Goal: Task Accomplishment & Management: Use online tool/utility

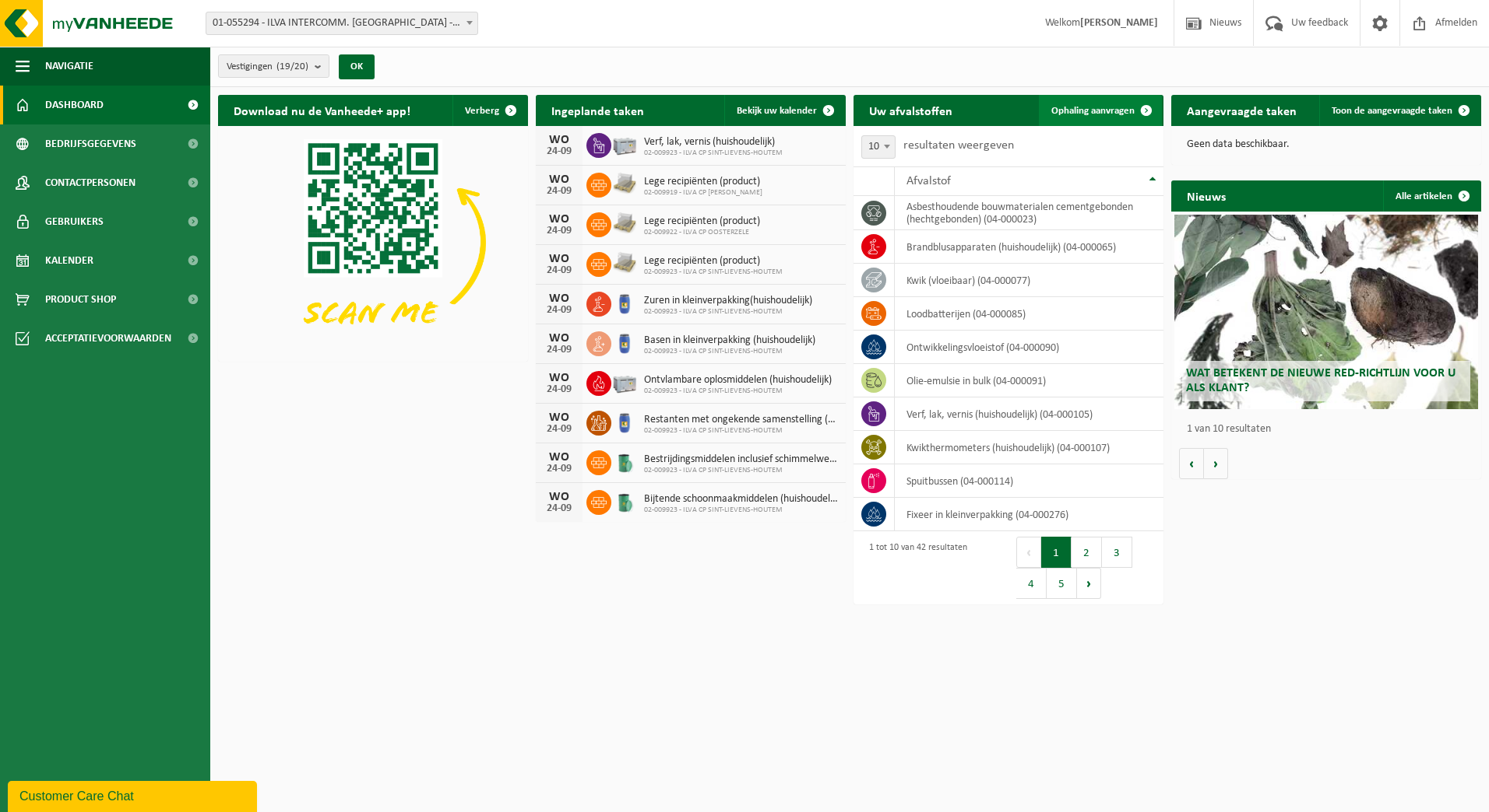
click at [1149, 107] on span at bounding box center [1146, 111] width 32 height 32
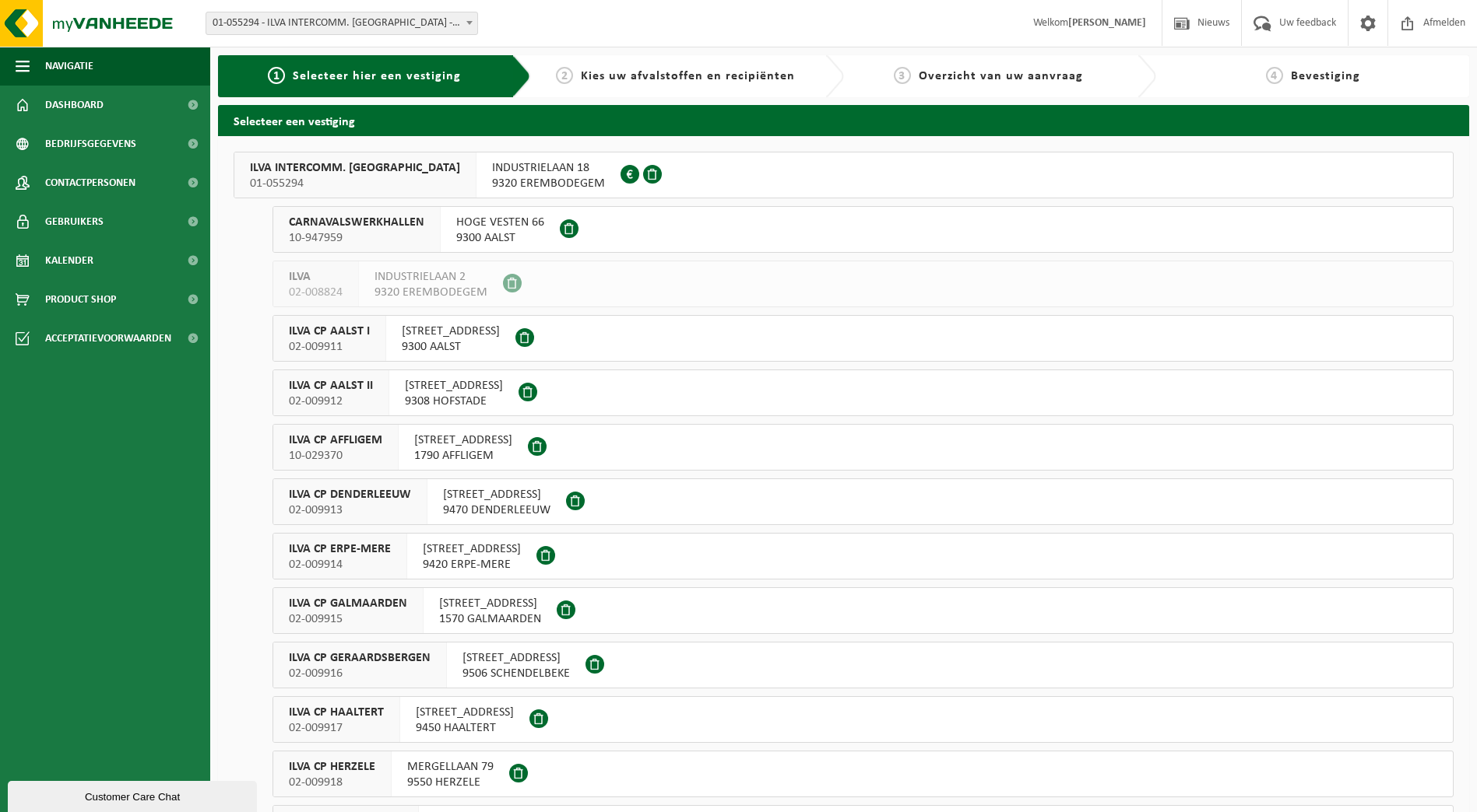
click at [398, 184] on span "01-055294" at bounding box center [355, 183] width 210 height 16
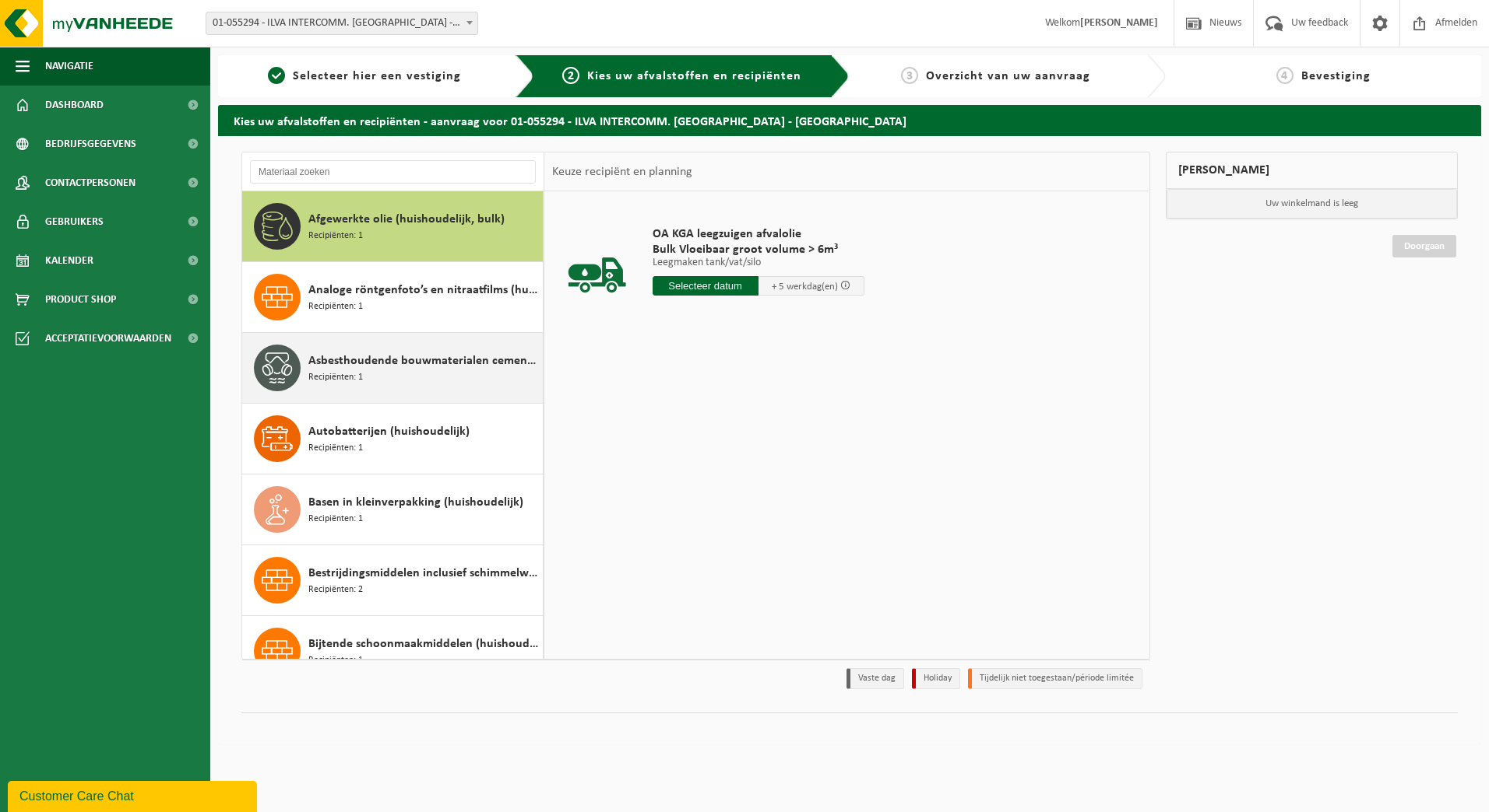
click at [383, 366] on span "Asbesthoudende bouwmaterialen cementgebonden (hechtgebonden)" at bounding box center [424, 361] width 231 height 19
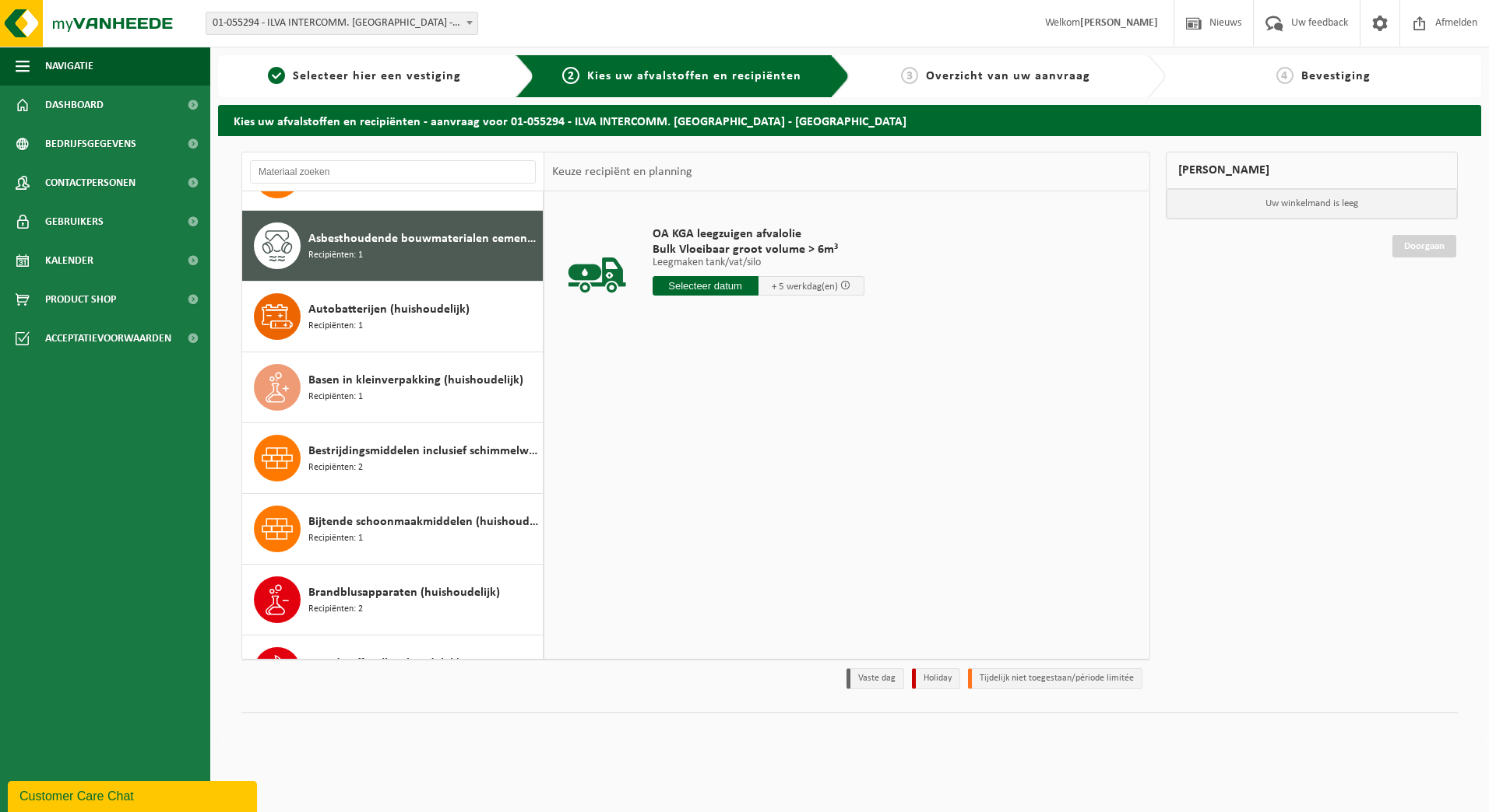
scroll to position [141, 0]
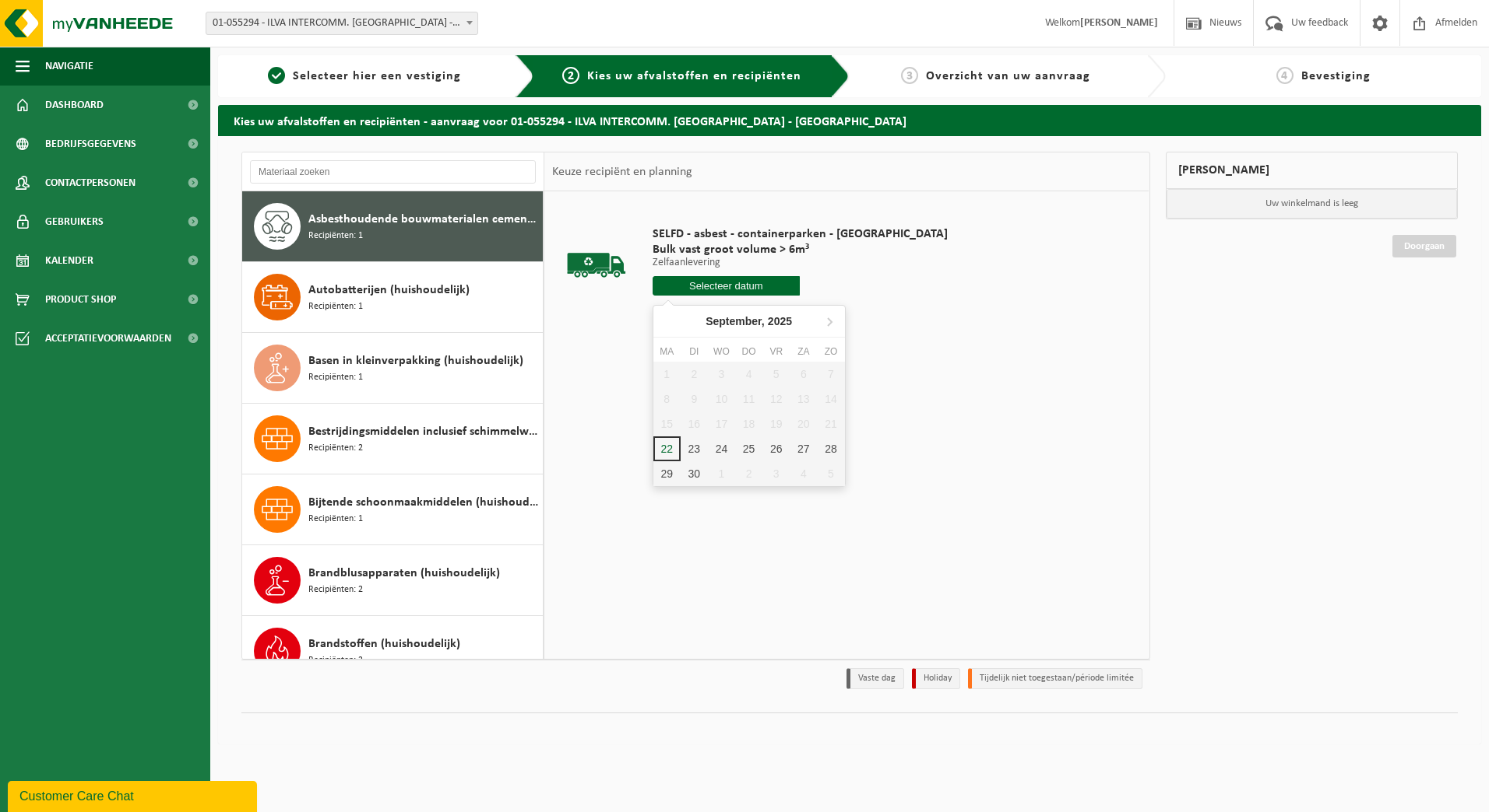
click at [706, 293] on input "text" at bounding box center [726, 285] width 148 height 20
click at [695, 452] on div "23" at bounding box center [693, 449] width 27 height 25
type input "Van 2025-09-23"
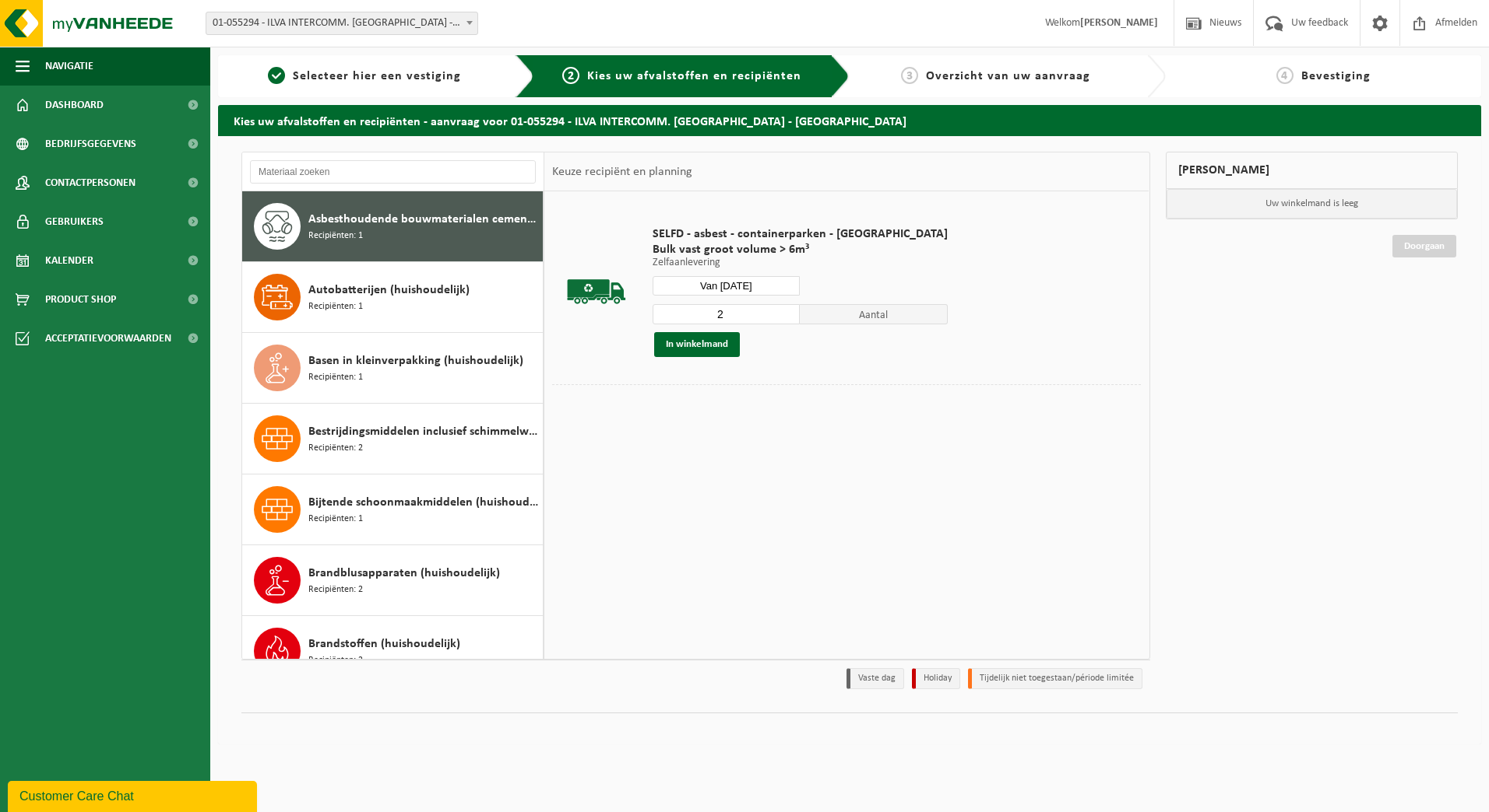
click at [741, 311] on input "2" at bounding box center [726, 315] width 148 height 20
click at [738, 311] on input "3" at bounding box center [726, 315] width 148 height 20
type input "4"
click at [739, 310] on input "4" at bounding box center [726, 315] width 148 height 20
click at [721, 347] on button "In winkelmand" at bounding box center [697, 345] width 86 height 25
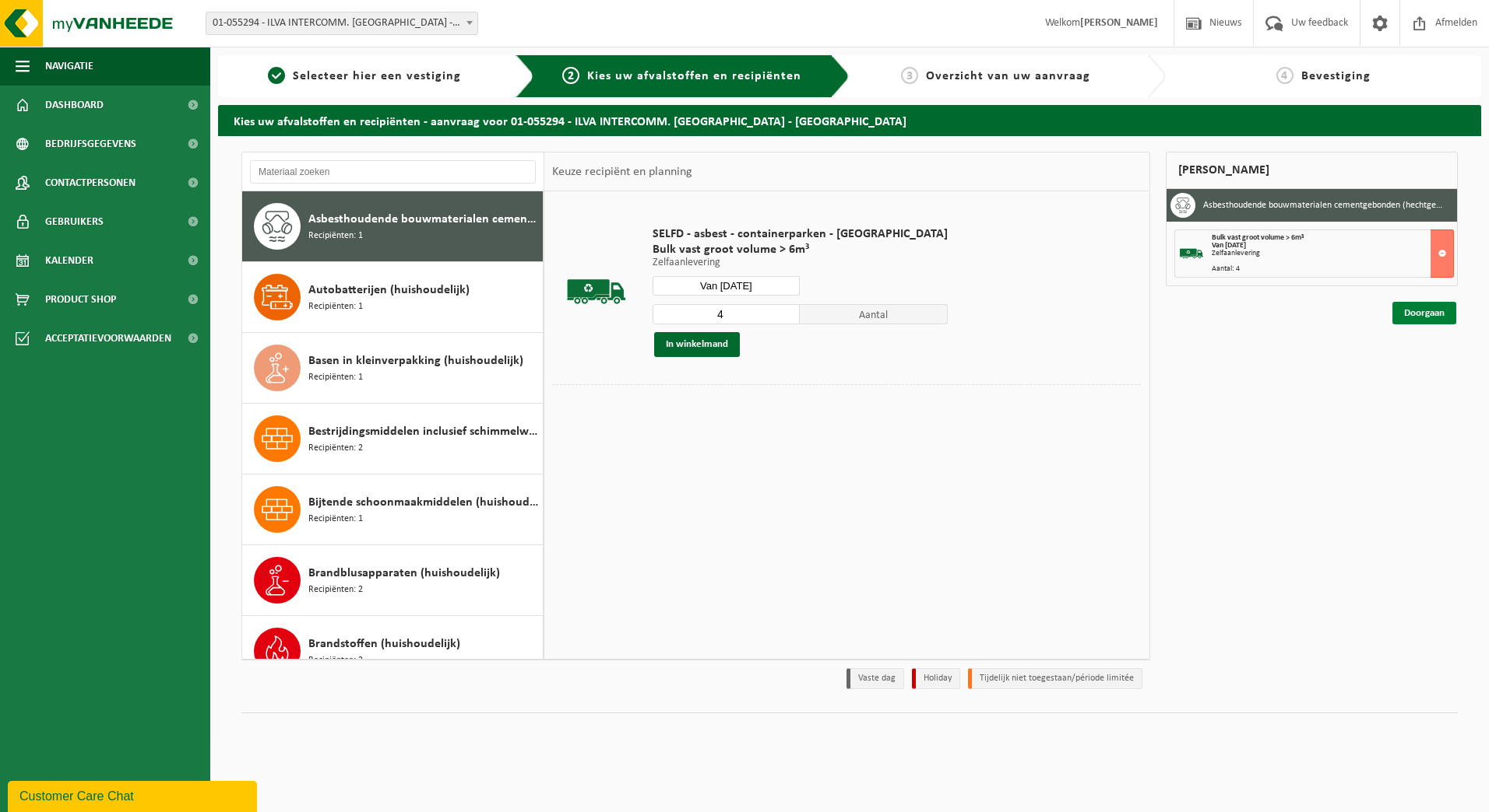
click at [1433, 309] on link "Doorgaan" at bounding box center [1424, 313] width 64 height 22
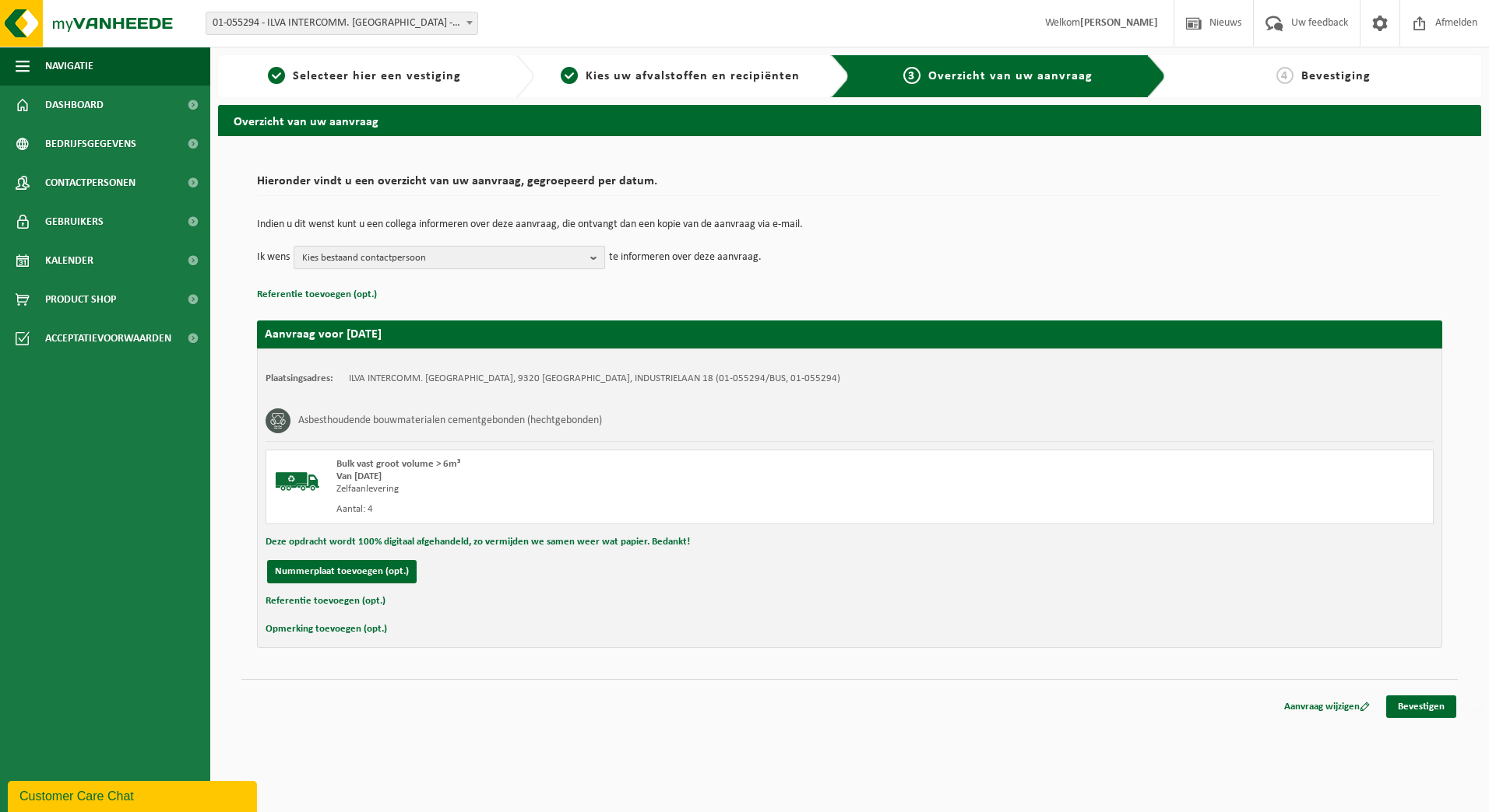
click at [593, 258] on b "button" at bounding box center [597, 257] width 14 height 21
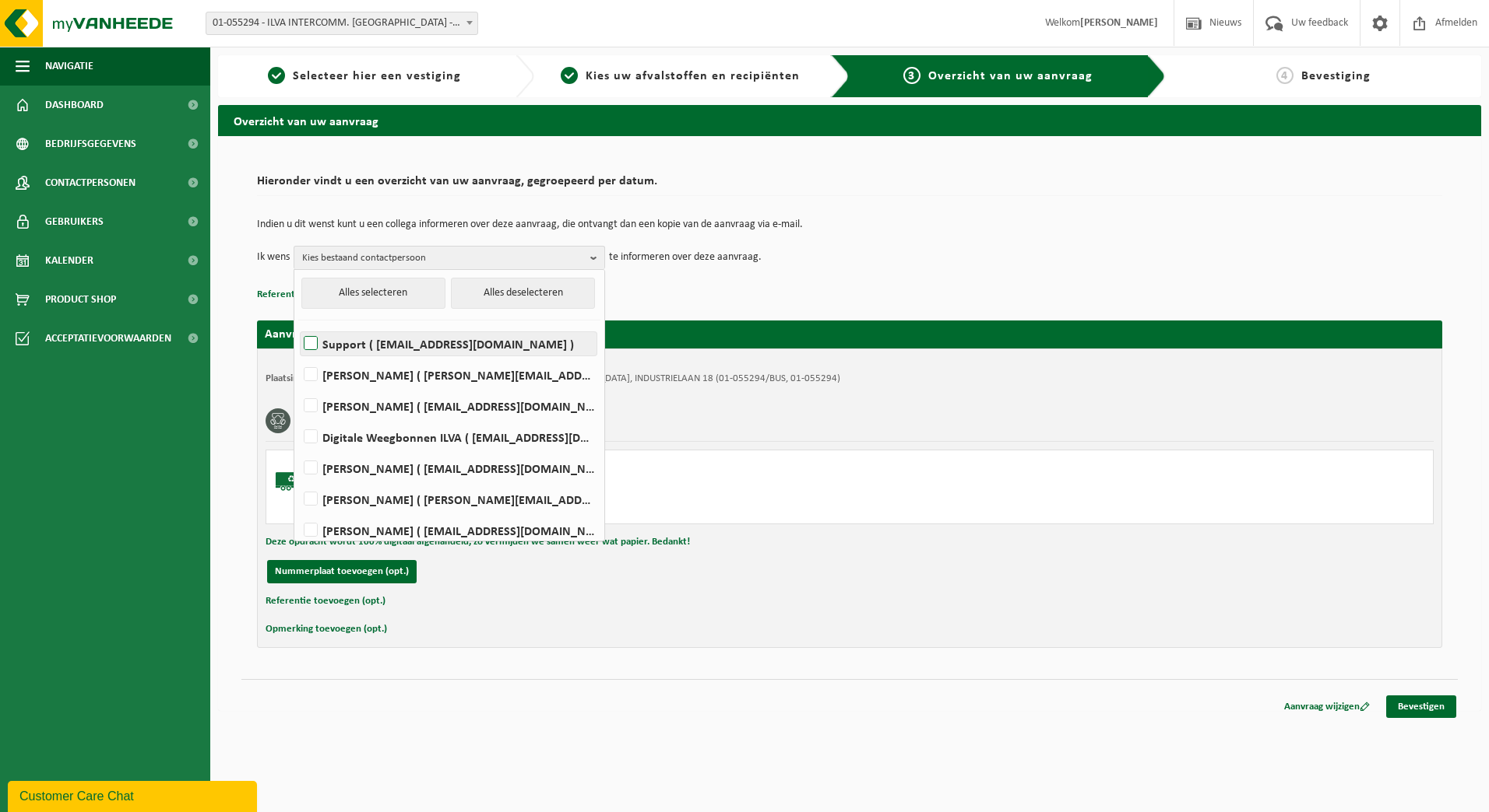
click at [424, 341] on label "Support ( support.rp@ilva.be )" at bounding box center [448, 344] width 296 height 23
click at [298, 324] on input "Support ( support.rp@ilva.be )" at bounding box center [297, 323] width 1 height 1
checkbox input "true"
click at [886, 429] on div "Asbesthoudende bouwmaterialen cementgebonden (hechtgebonden)" at bounding box center [850, 421] width 1167 height 41
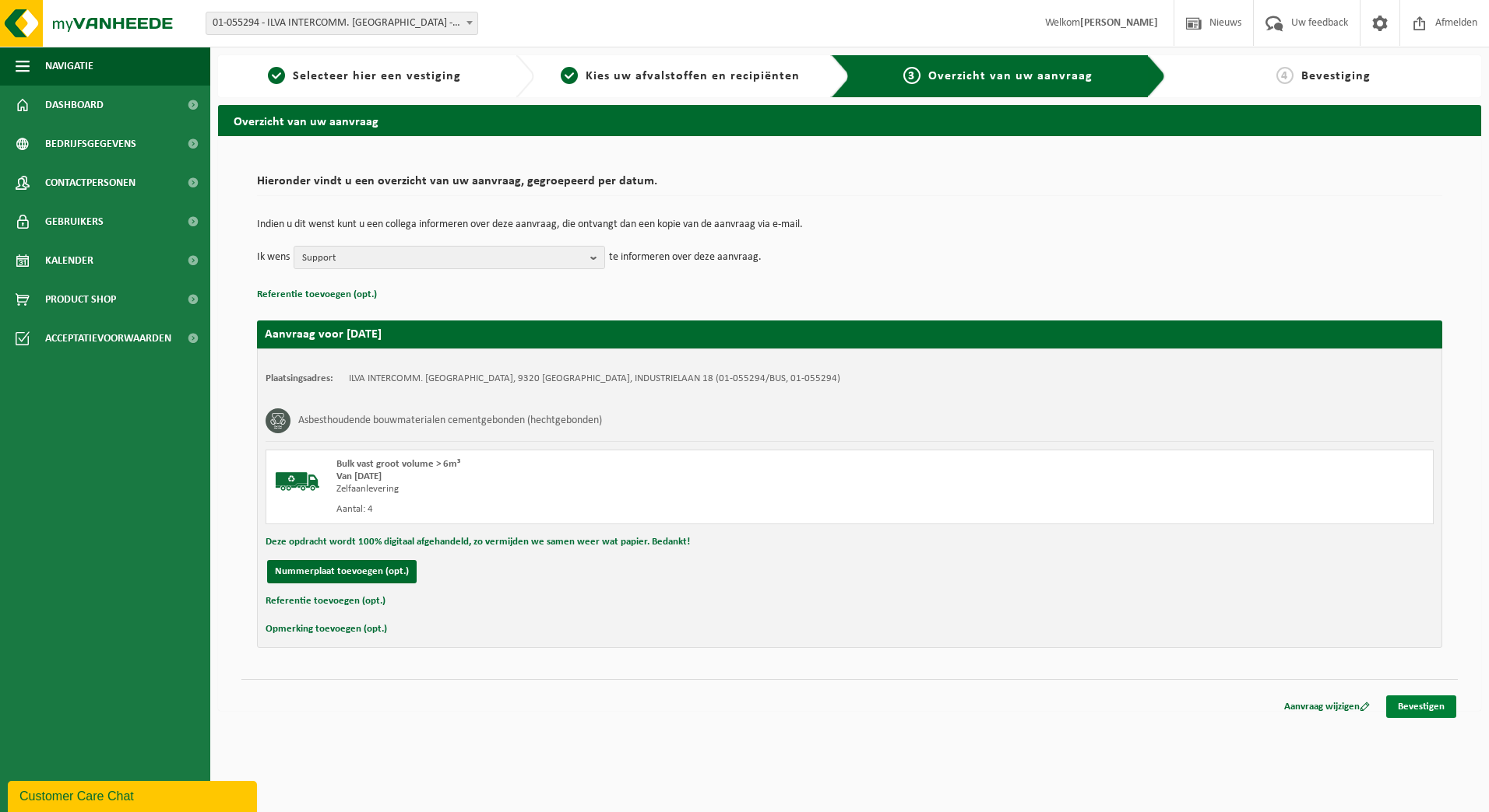
click at [1409, 709] on link "Bevestigen" at bounding box center [1420, 707] width 70 height 22
